Goal: Information Seeking & Learning: Find contact information

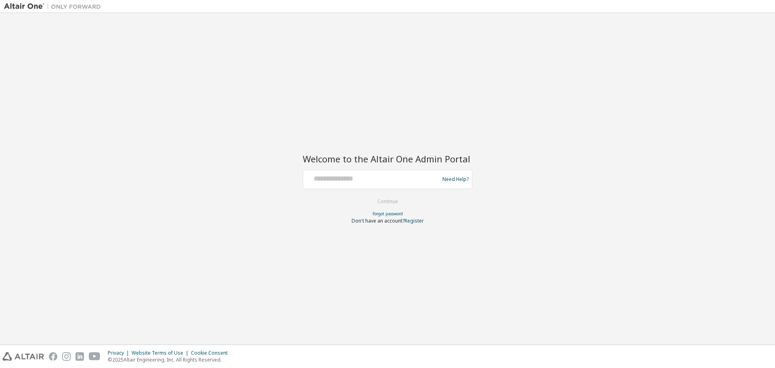
click at [396, 183] on div at bounding box center [372, 178] width 132 height 15
click at [348, 183] on div at bounding box center [372, 178] width 132 height 15
click at [340, 182] on input "text" at bounding box center [372, 177] width 132 height 12
type input "**********"
click at [387, 197] on button "Continue" at bounding box center [388, 201] width 38 height 12
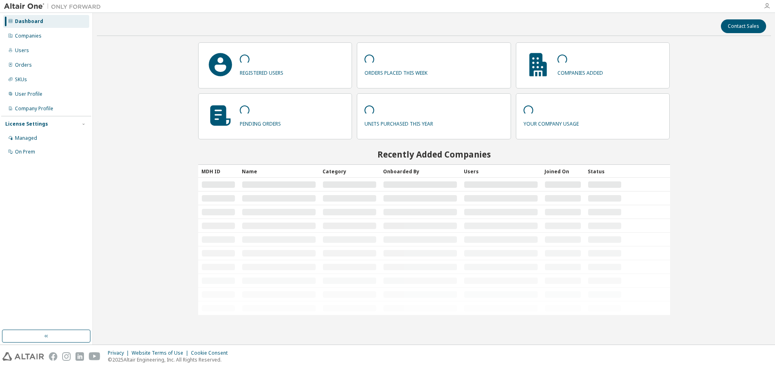
click at [766, 6] on icon "button" at bounding box center [766, 6] width 6 height 6
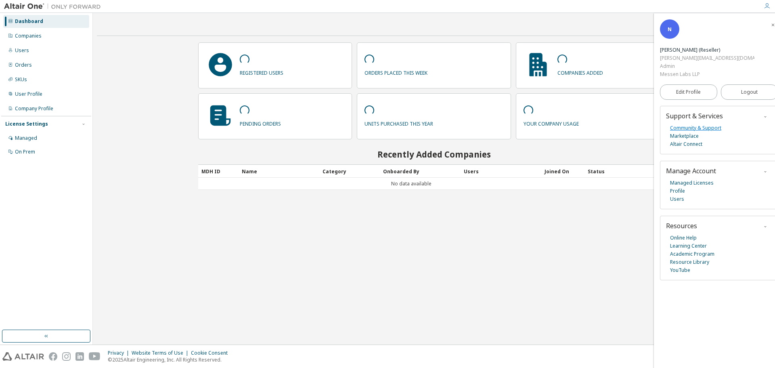
click at [682, 124] on link "Community & Support" at bounding box center [695, 128] width 51 height 8
